Goal: Task Accomplishment & Management: Manage account settings

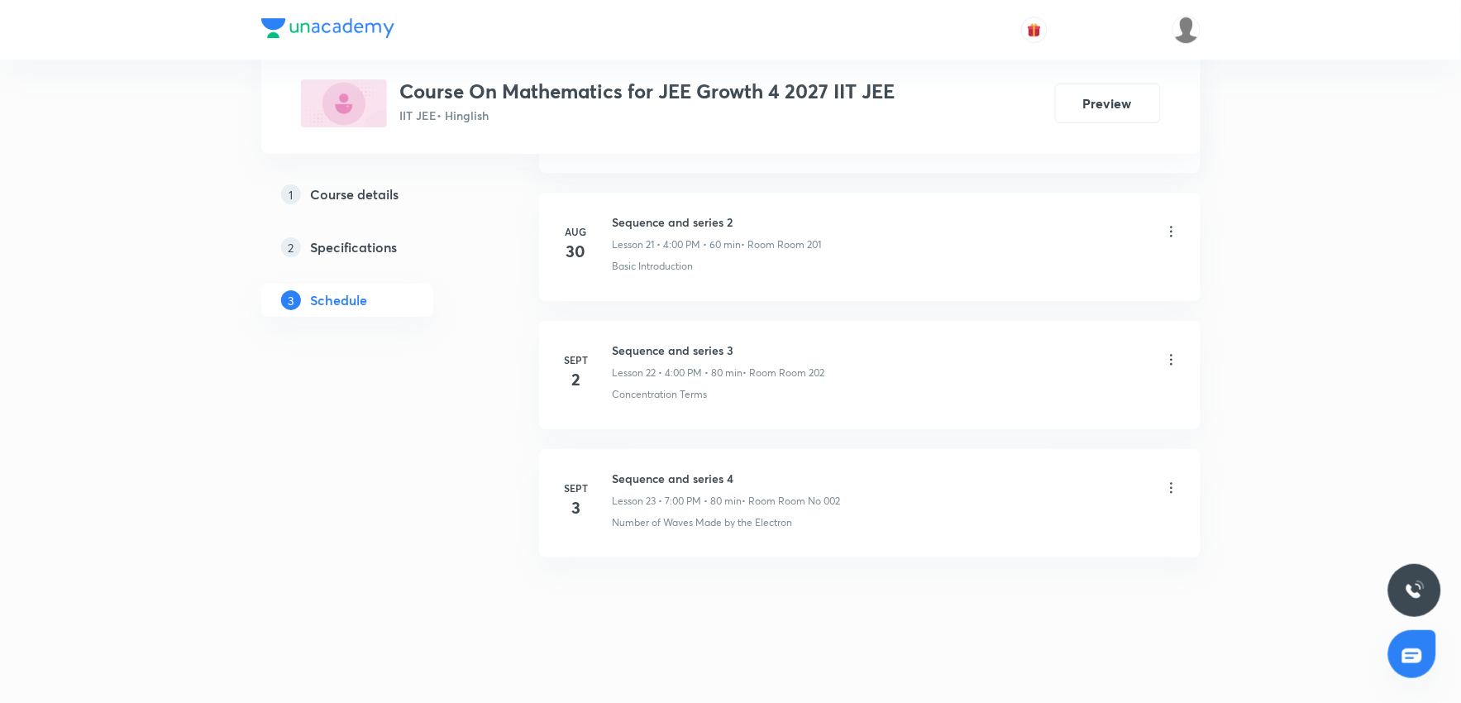
scroll to position [3589, 0]
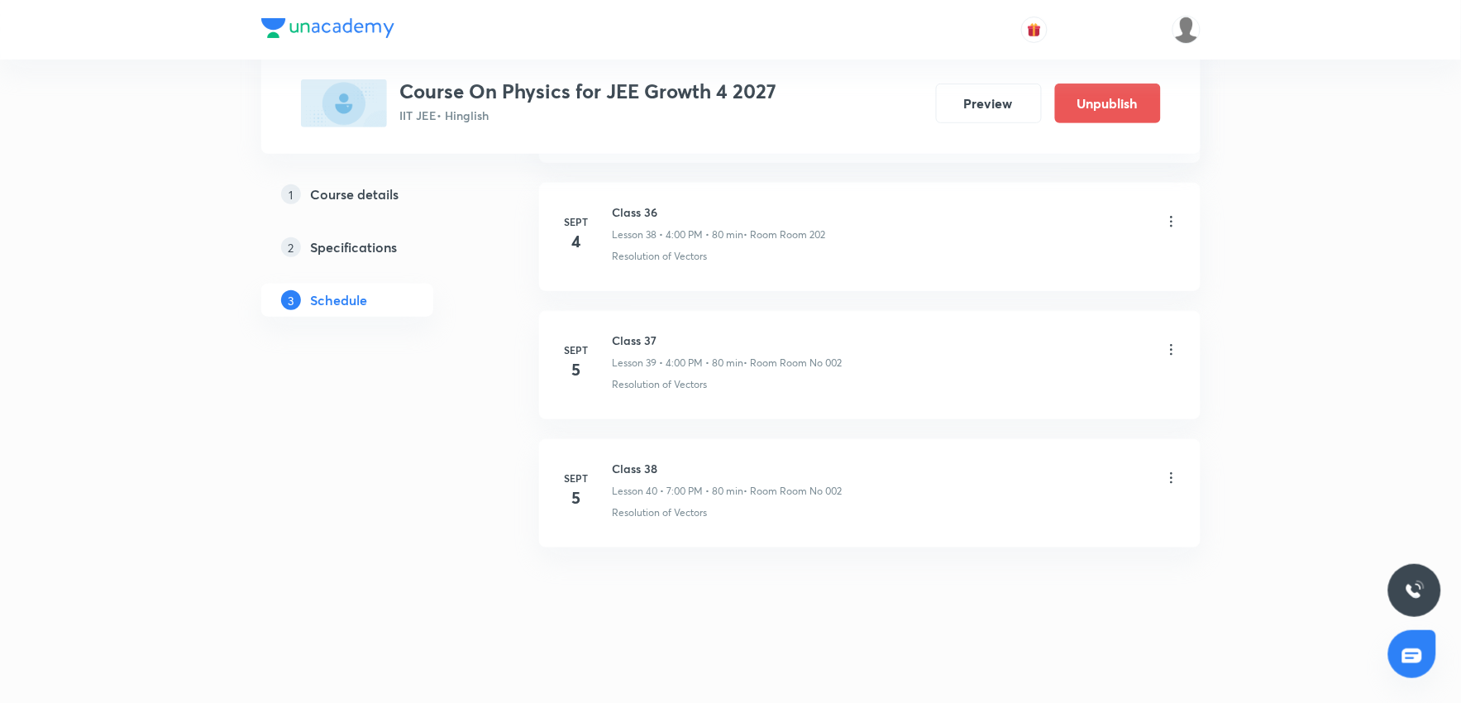
scroll to position [5495, 0]
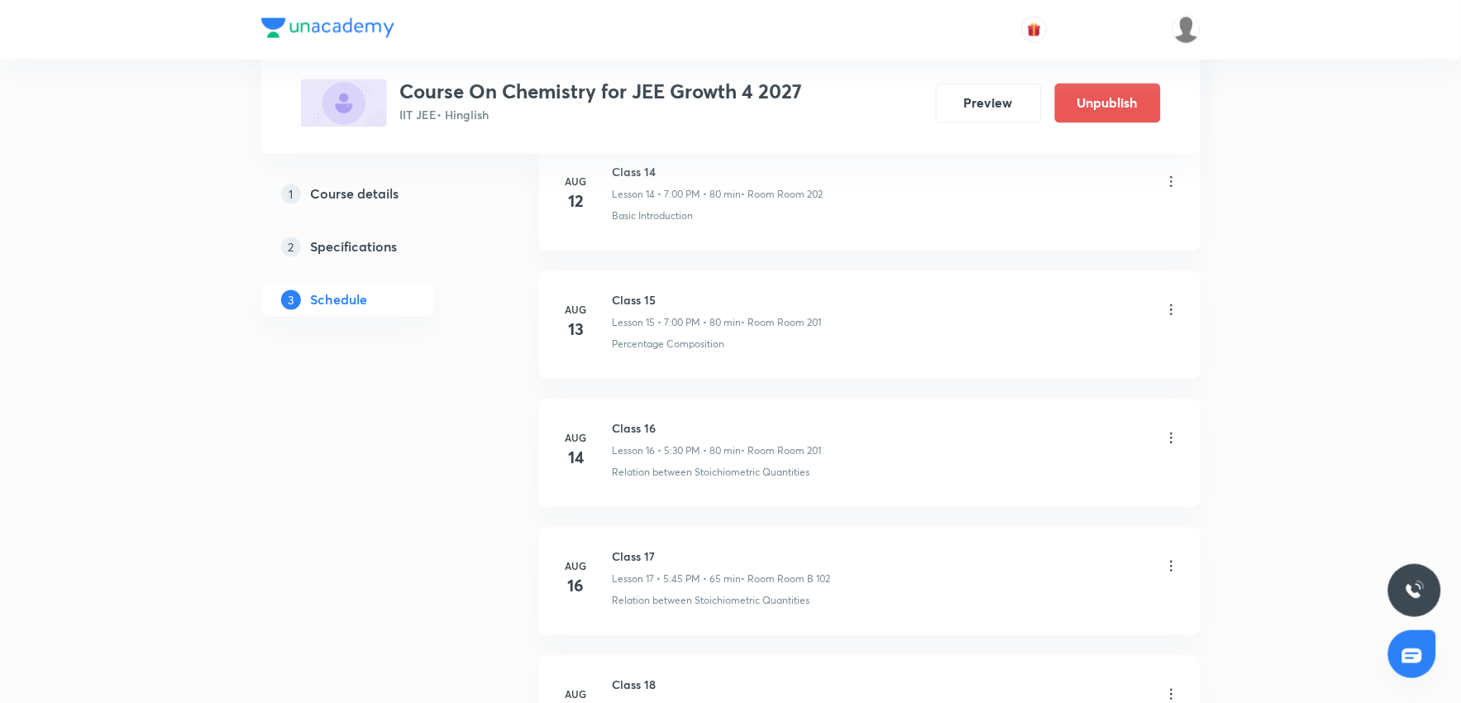
scroll to position [2580, 0]
